Goal: Task Accomplishment & Management: Manage account settings

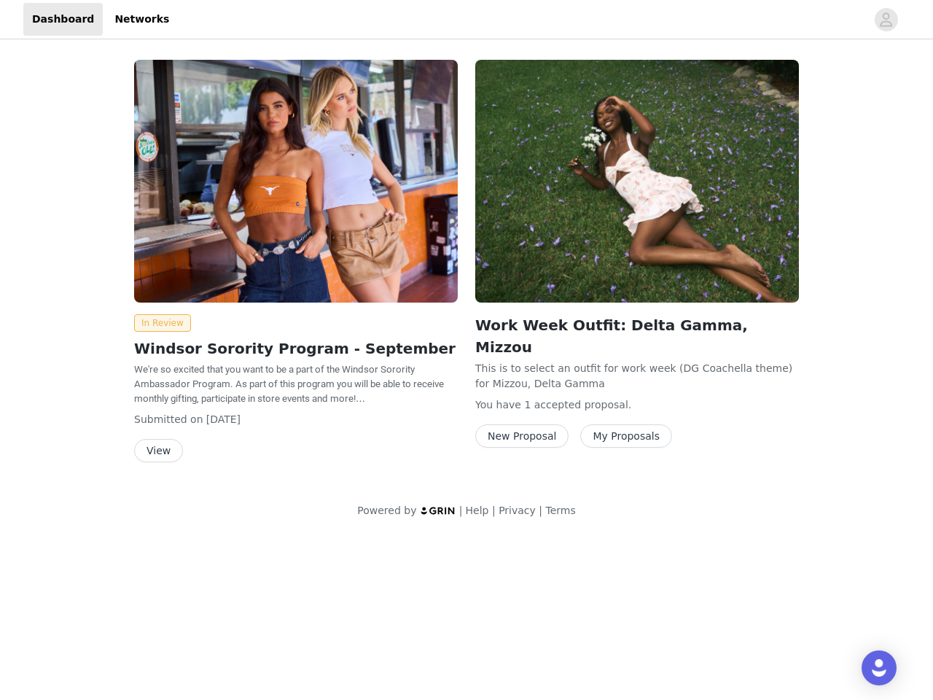
click at [467, 268] on div "Work Week Outfit: Delta Gamma, Mizzou This is to select an outfit for work week…" at bounding box center [637, 256] width 341 height 411
click at [467, 20] on div at bounding box center [522, 19] width 688 height 33
click at [886, 20] on icon "avatar" at bounding box center [886, 19] width 14 height 23
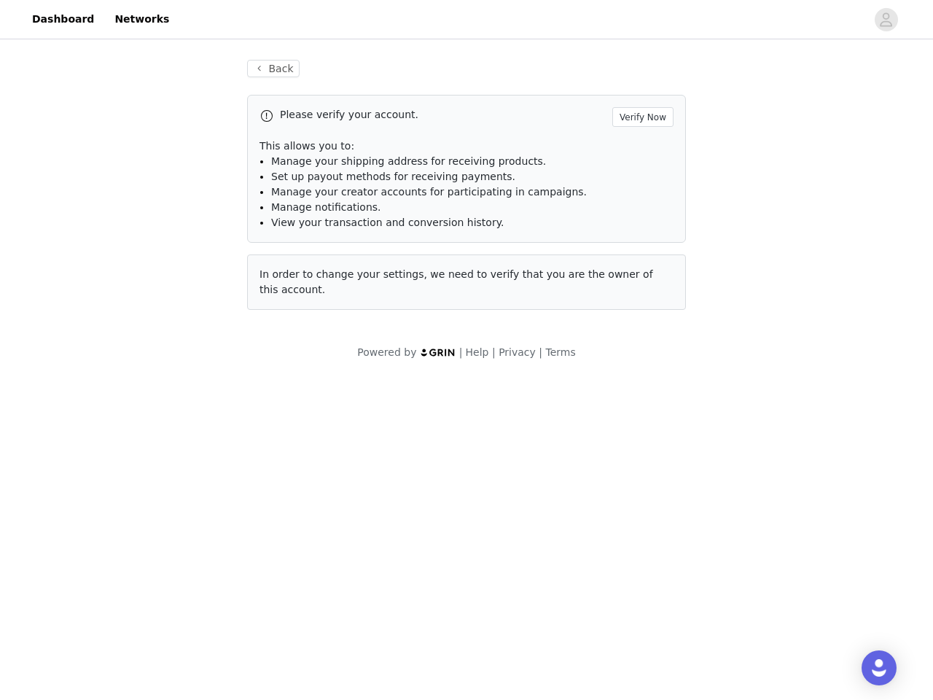
click at [160, 323] on div "Back Please verify your account. Verify Now This allows you to: Manage your shi…" at bounding box center [466, 209] width 933 height 335
click at [157, 450] on body "Dashboard Networks Back Please verify your account. Verify Now This allows you …" at bounding box center [466, 350] width 933 height 700
click at [637, 181] on li "Set up payout methods for receiving payments." at bounding box center [472, 176] width 402 height 15
click at [519, 414] on body "Dashboard Networks Back Please verify your account. Verify Now This allows you …" at bounding box center [466, 350] width 933 height 700
click at [617, 414] on body "Dashboard Networks Back Please verify your account. Verify Now This allows you …" at bounding box center [466, 350] width 933 height 700
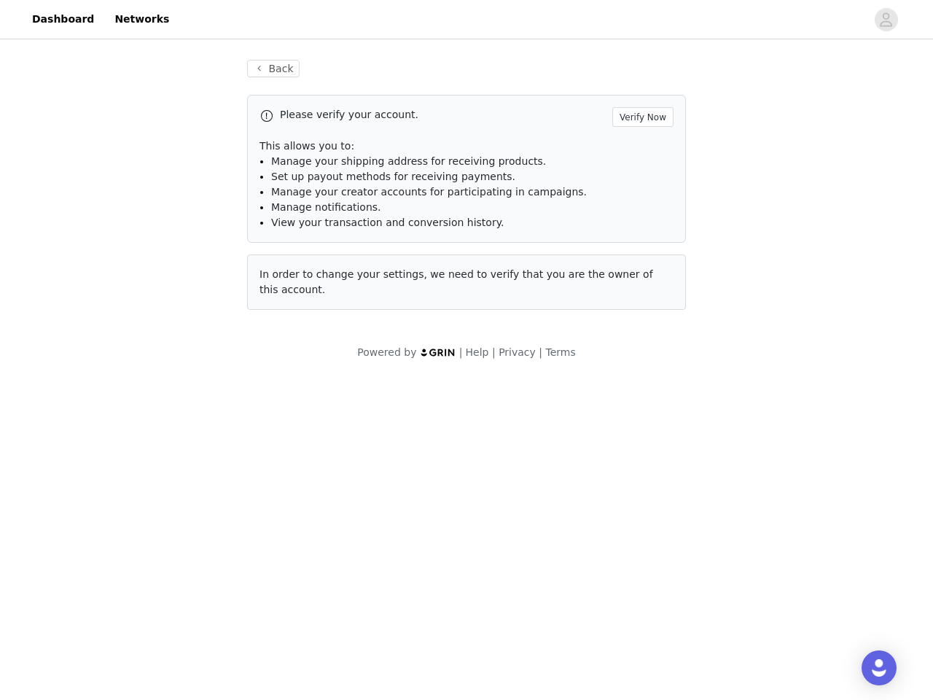
click at [879, 668] on img "Open Intercom Messenger" at bounding box center [878, 667] width 17 height 17
